Goal: Download file/media

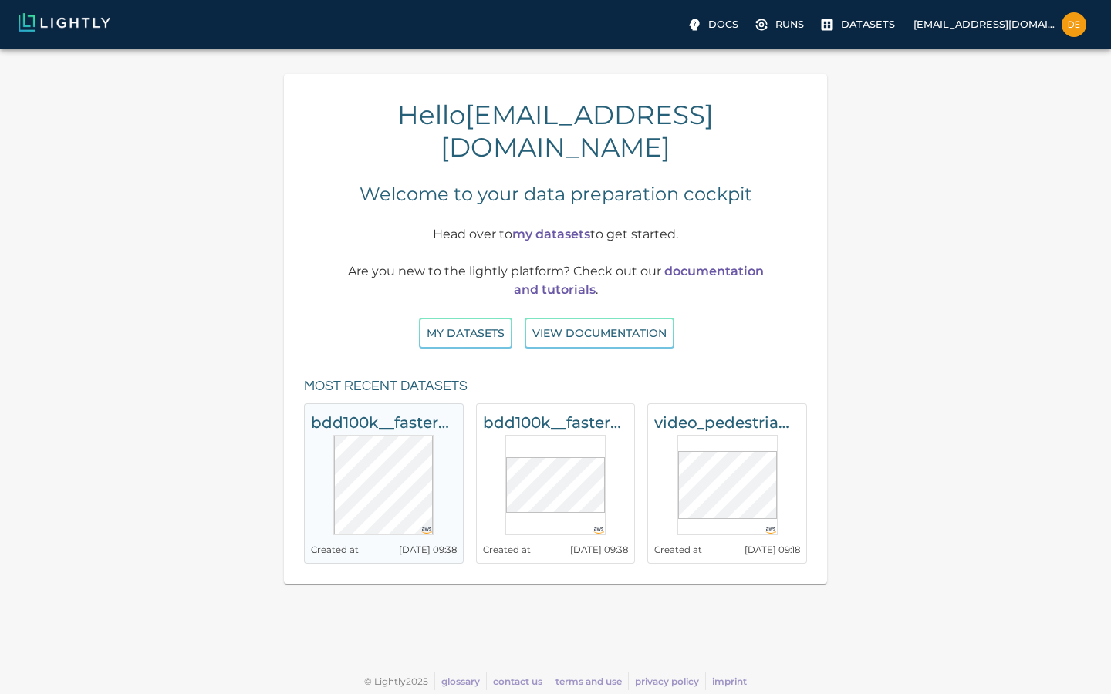
click at [383, 410] on h6 "bdd100k__faster_rcnn_r50_fpn_1x_det_val__20250602_143824-crops-faster_rcnn_r50_…" at bounding box center [384, 422] width 146 height 25
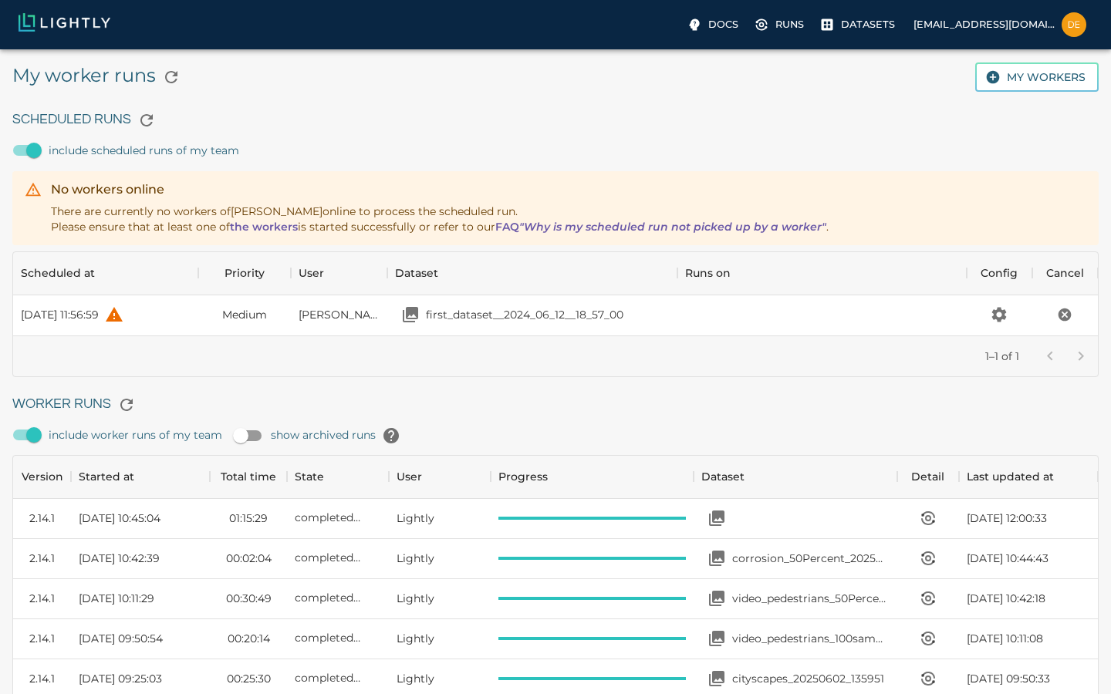
scroll to position [444, 1085]
click at [926, 516] on icon "View worker run detail" at bounding box center [928, 518] width 5 height 5
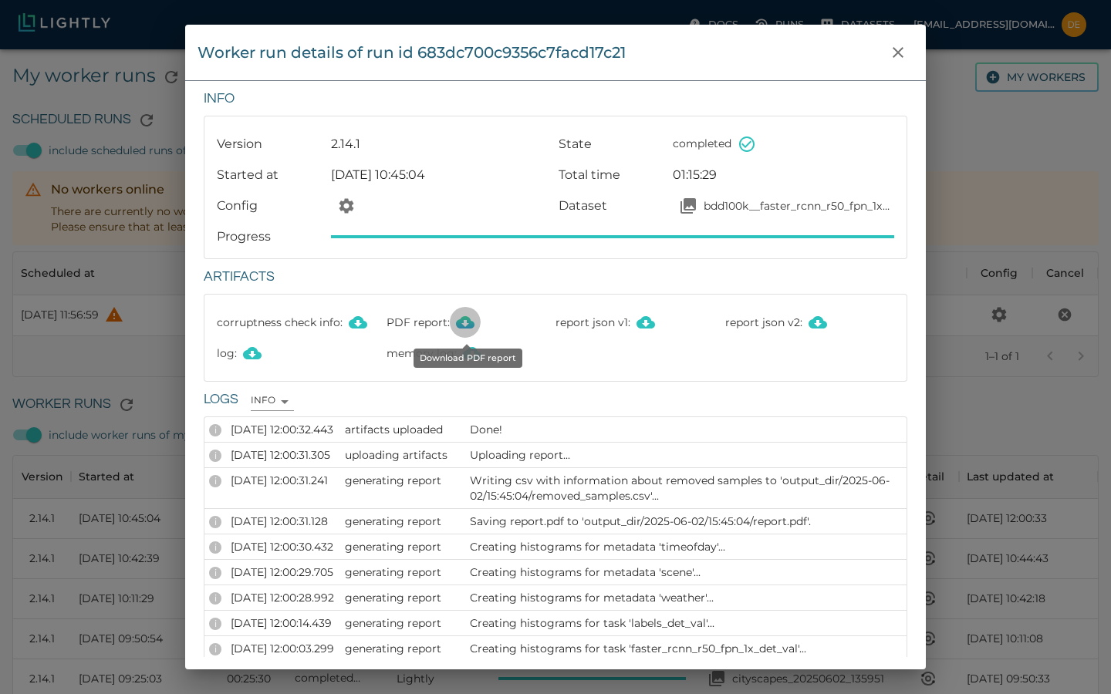
click at [471, 323] on icon "Download PDF report" at bounding box center [465, 322] width 19 height 12
